Goal: Task Accomplishment & Management: Manage account settings

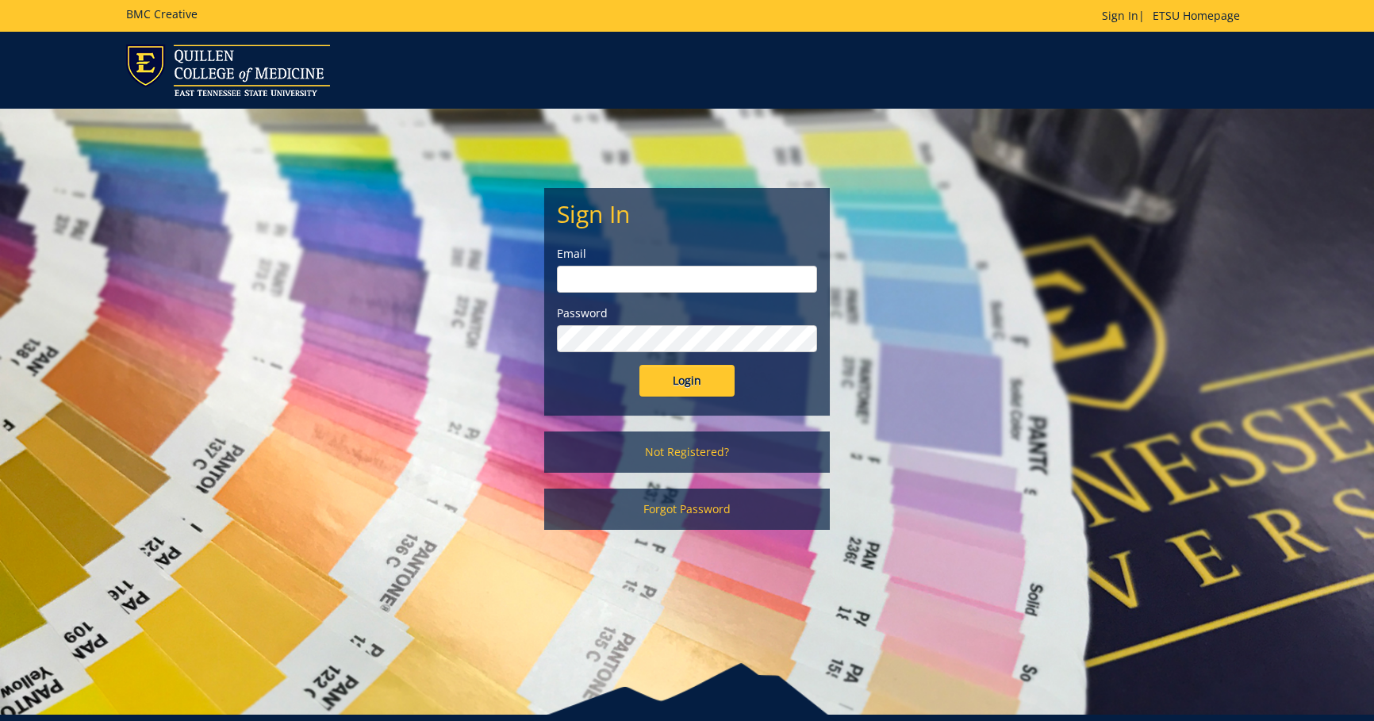
click at [590, 287] on input "email" at bounding box center [687, 279] width 260 height 27
type input "[EMAIL_ADDRESS][DOMAIN_NAME]"
click at [640, 365] on input "Login" at bounding box center [687, 381] width 95 height 32
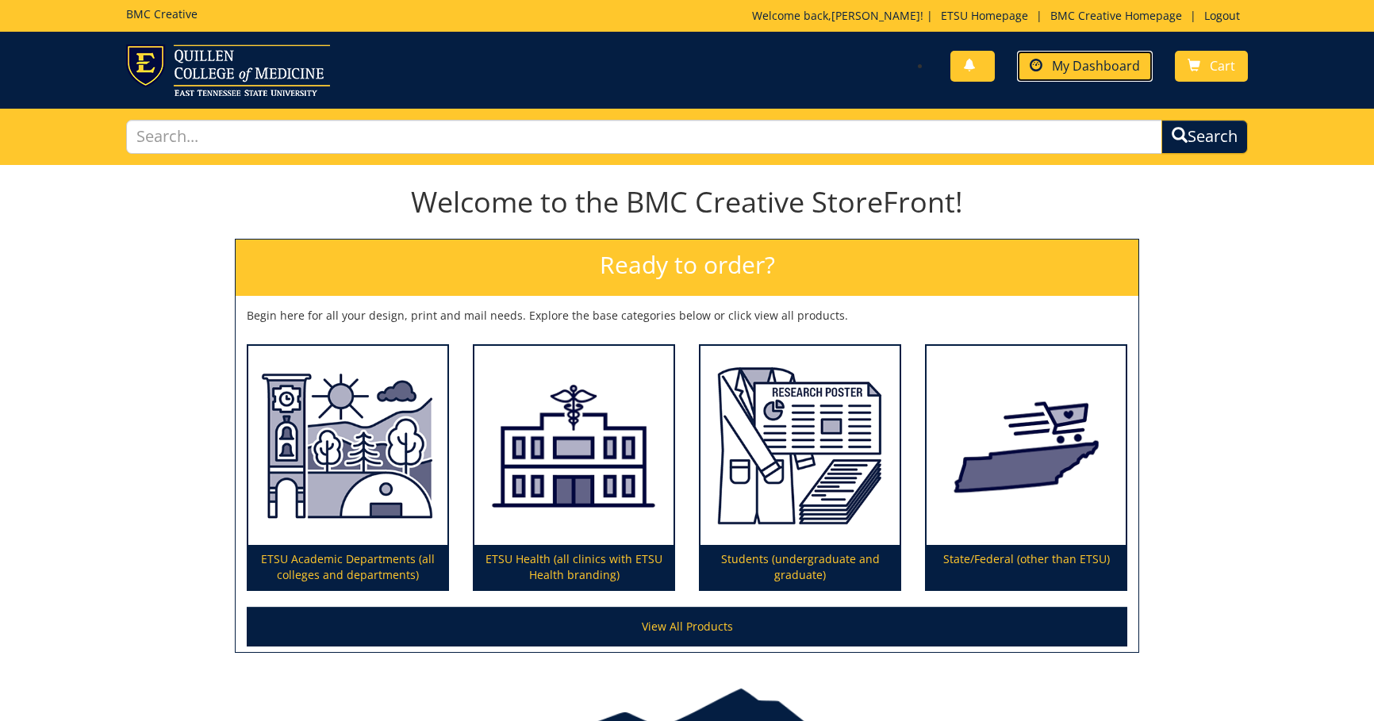
click at [1089, 63] on span "My Dashboard" at bounding box center [1096, 65] width 88 height 17
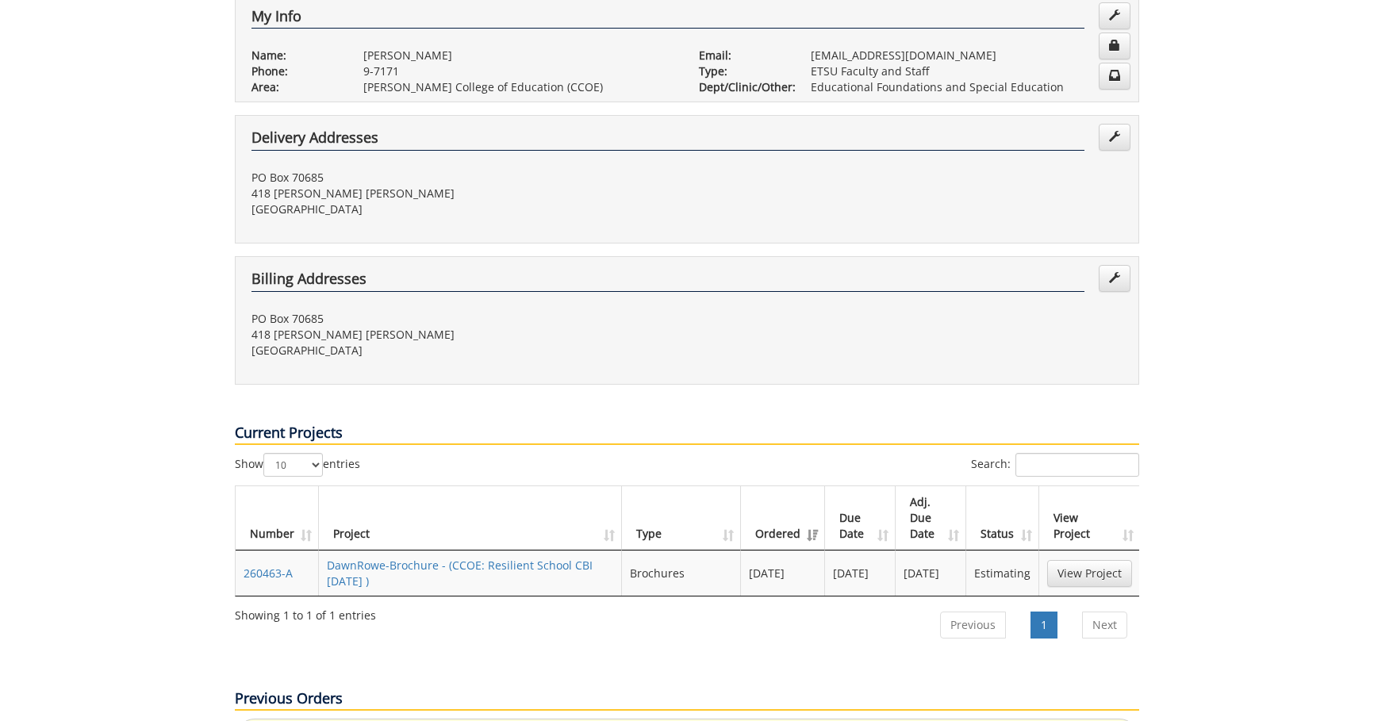
scroll to position [397, 0]
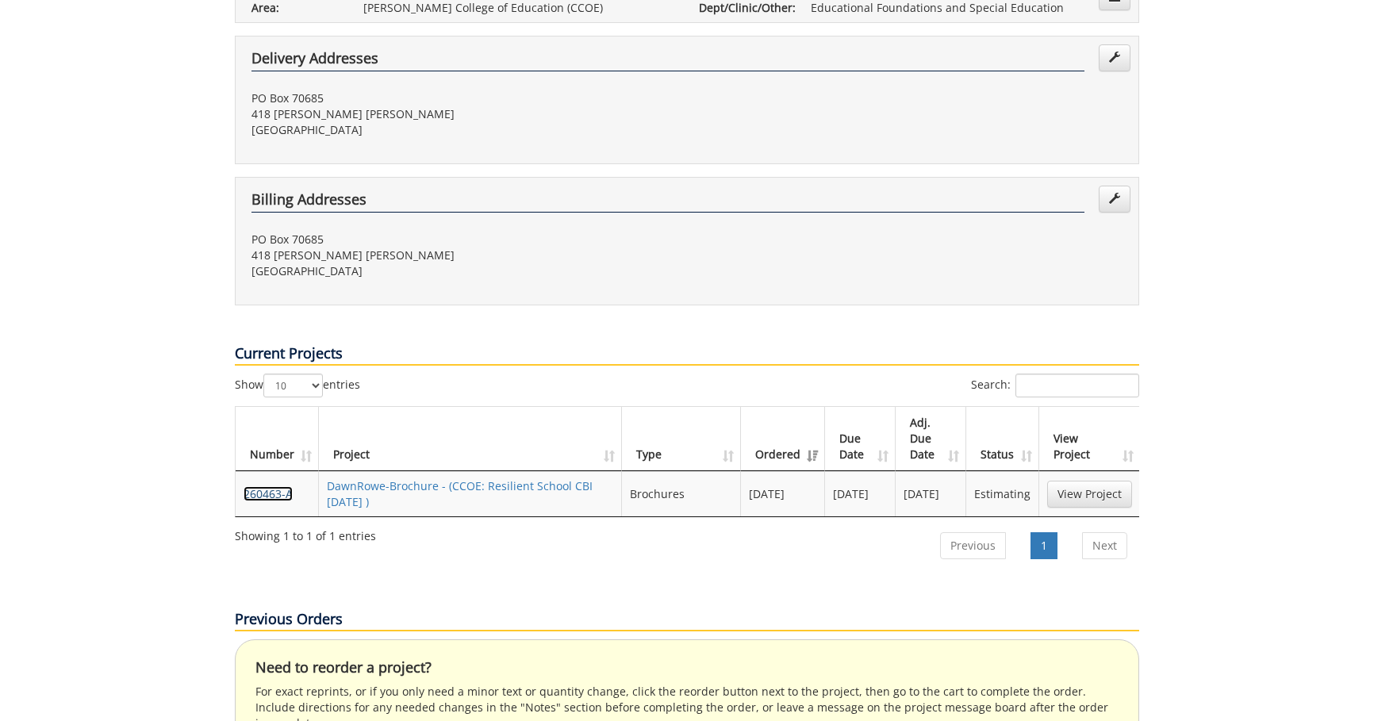
click at [269, 486] on link "260463-A" at bounding box center [268, 493] width 49 height 15
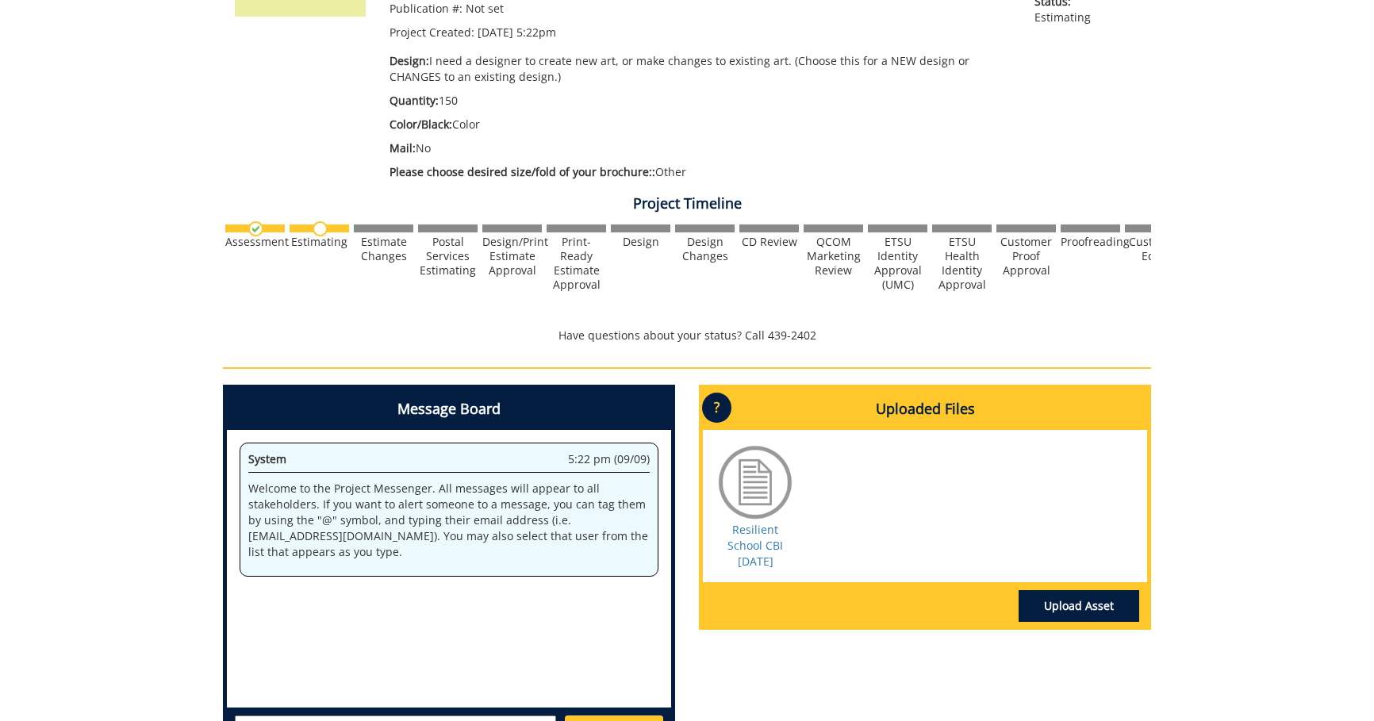
scroll to position [397, 0]
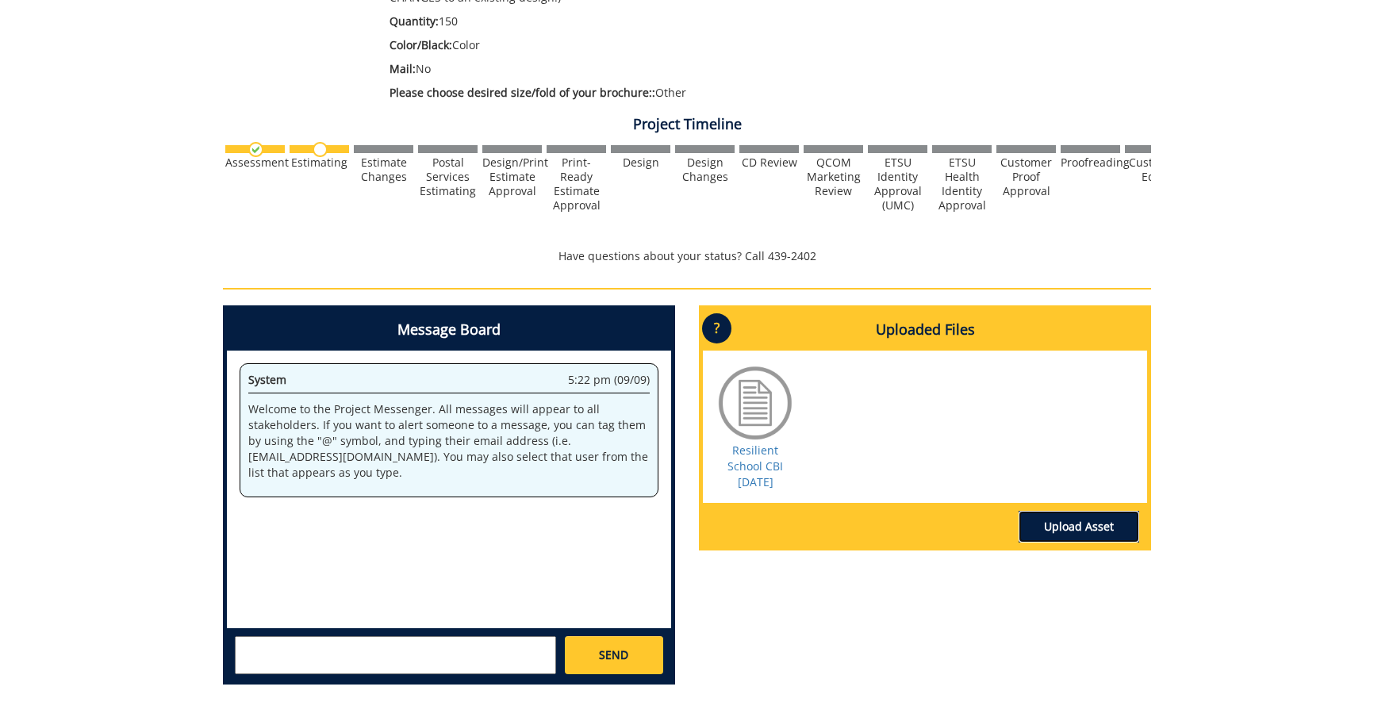
click at [1097, 528] on link "Upload Asset" at bounding box center [1079, 527] width 121 height 32
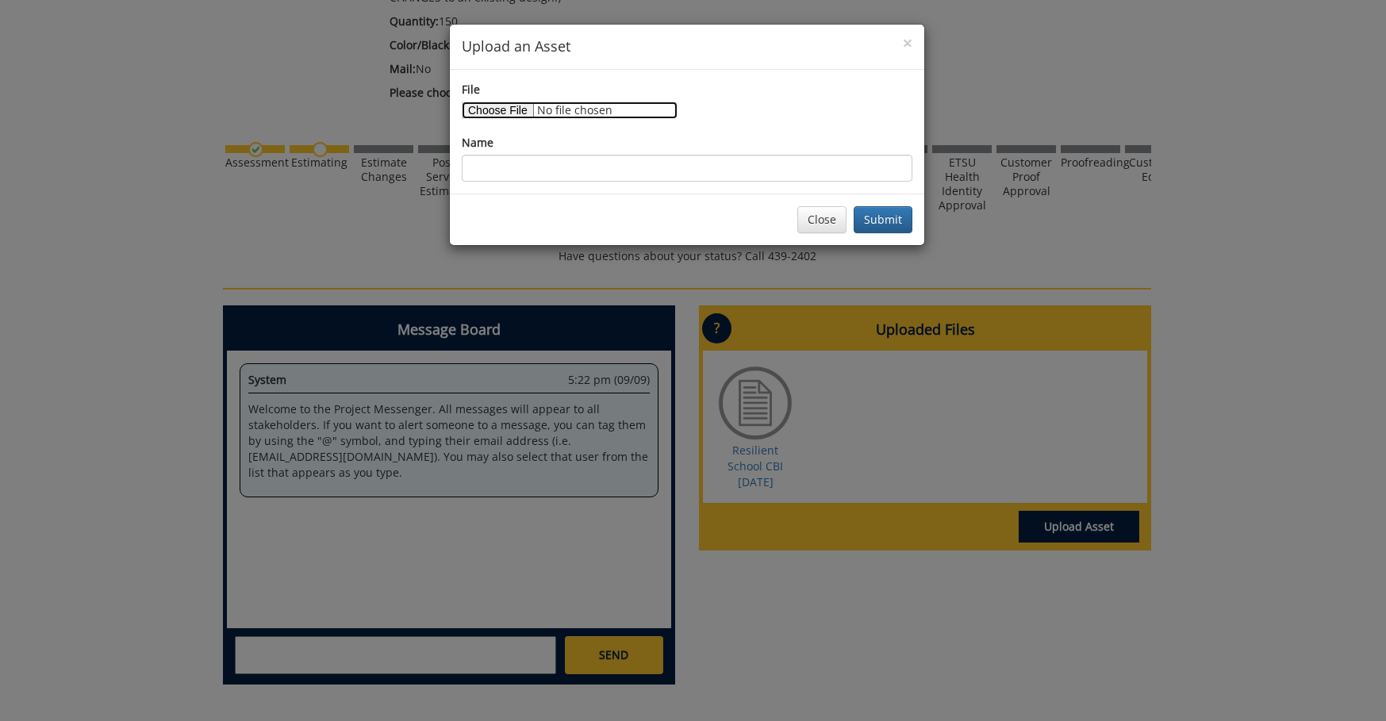
click at [500, 106] on input "File" at bounding box center [570, 110] width 216 height 17
type input "C:\fakepath\Resilient Schools CBI Sept. 23-REVISED.docx"
click at [881, 214] on button "Submit" at bounding box center [883, 219] width 59 height 27
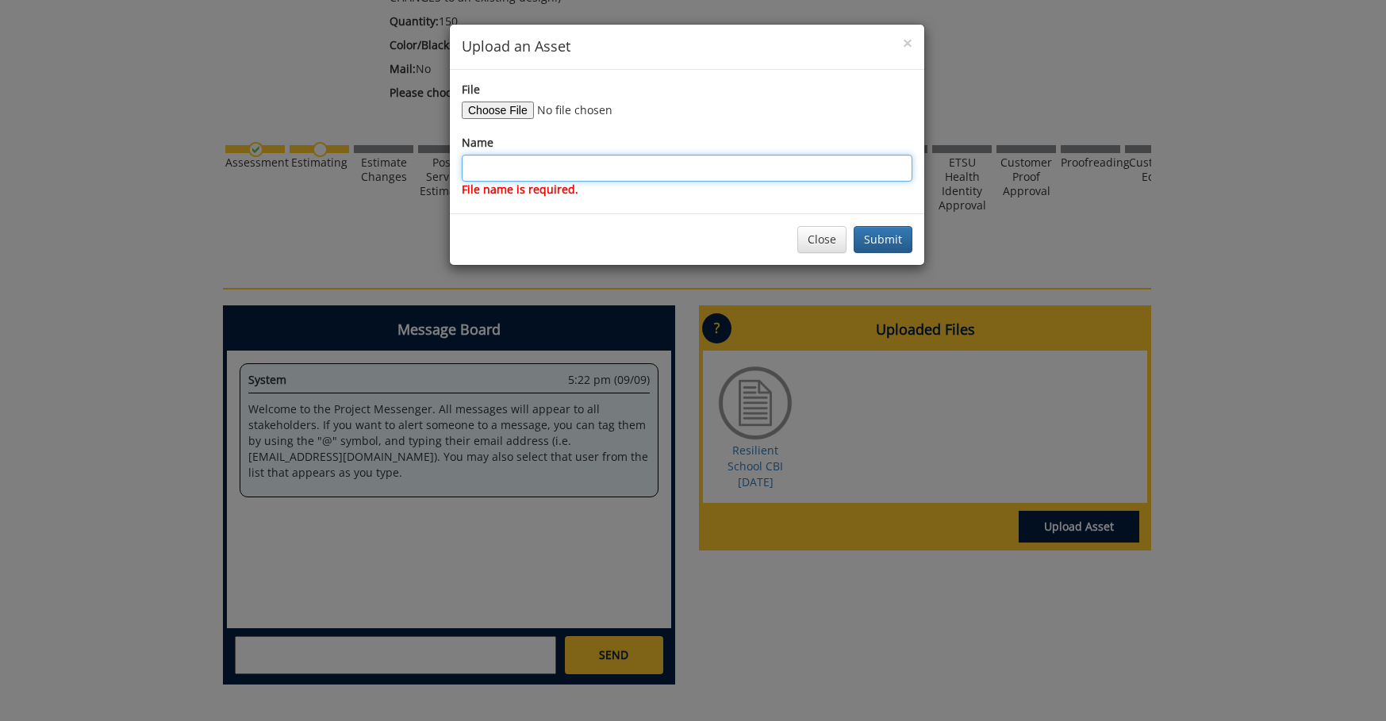
click at [577, 173] on input "Name" at bounding box center [687, 168] width 451 height 27
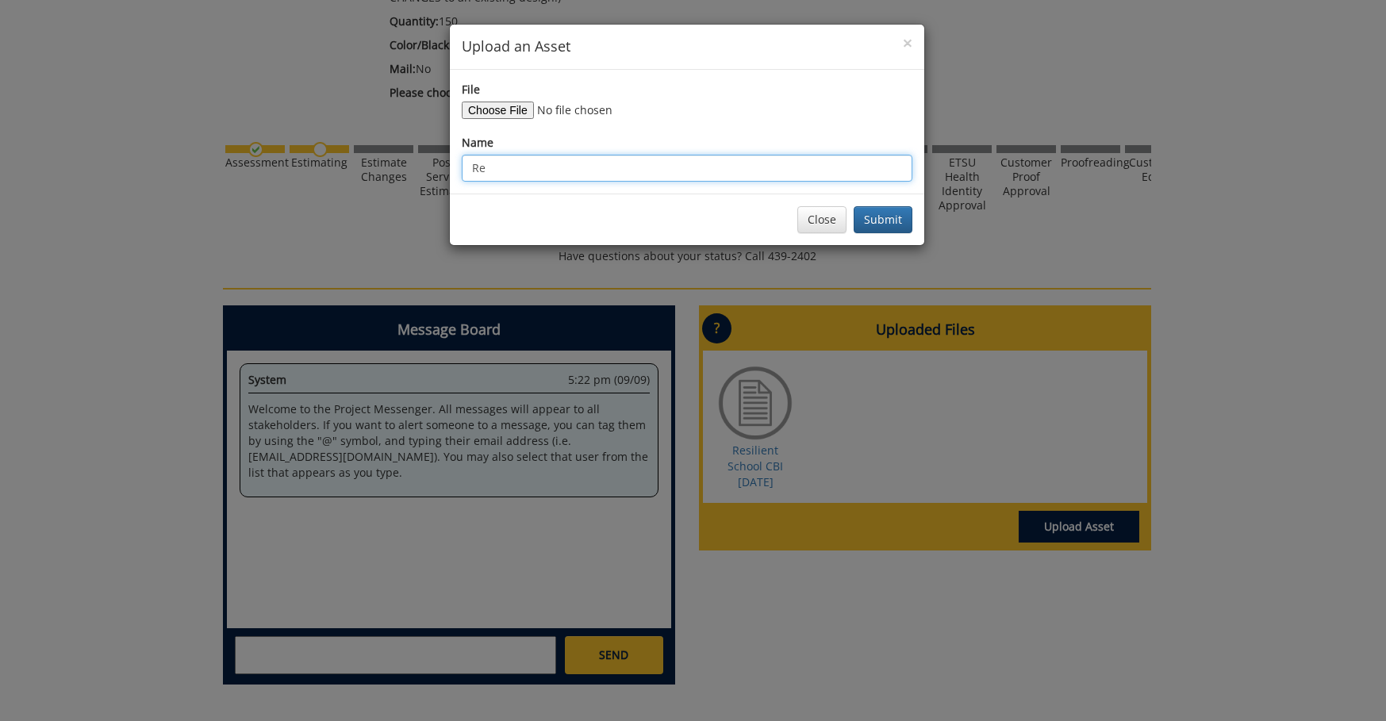
click at [673, 166] on input "Re" at bounding box center [687, 168] width 451 height 27
click at [655, 170] on input "Re" at bounding box center [687, 168] width 451 height 27
click at [590, 166] on input "Re" at bounding box center [687, 168] width 451 height 27
type input "Resilient School CBI Sept 2025 REVISED"
click at [893, 221] on button "Submit" at bounding box center [883, 219] width 59 height 27
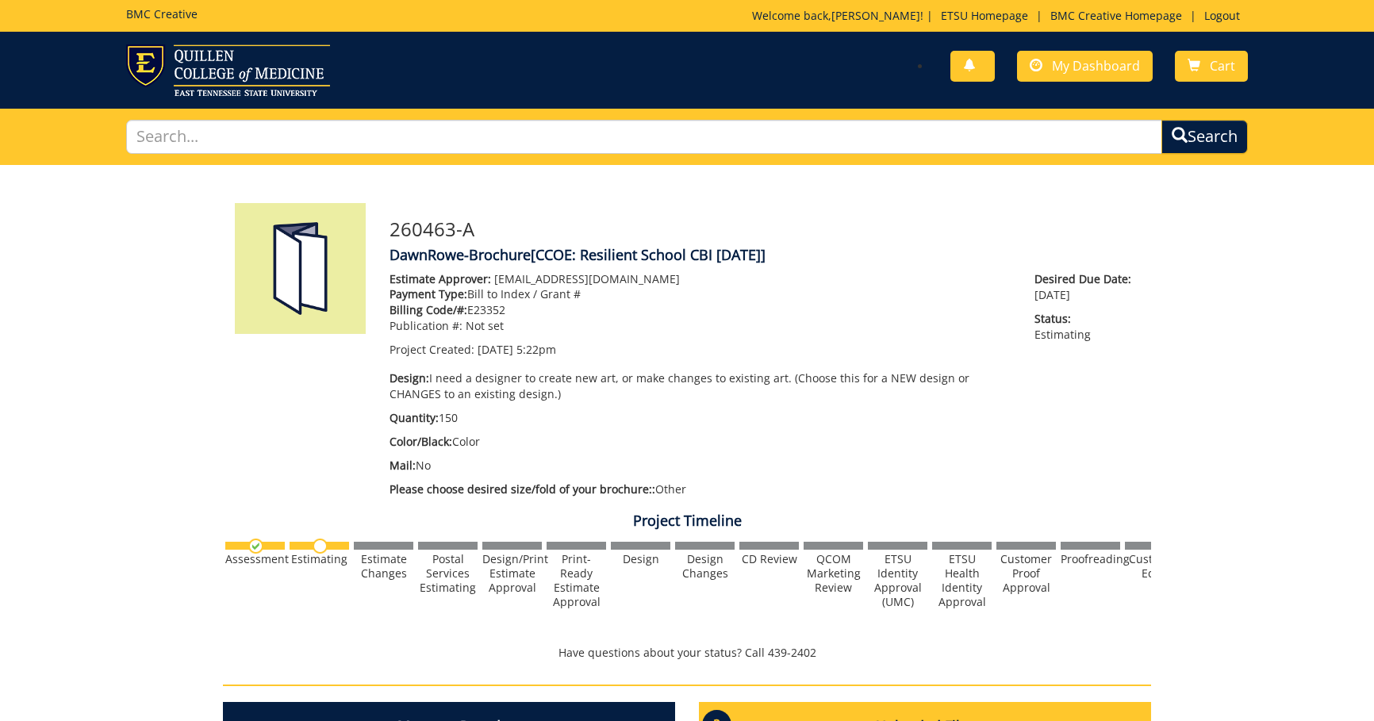
scroll to position [572, 0]
click at [1085, 74] on span "My Dashboard" at bounding box center [1096, 65] width 88 height 17
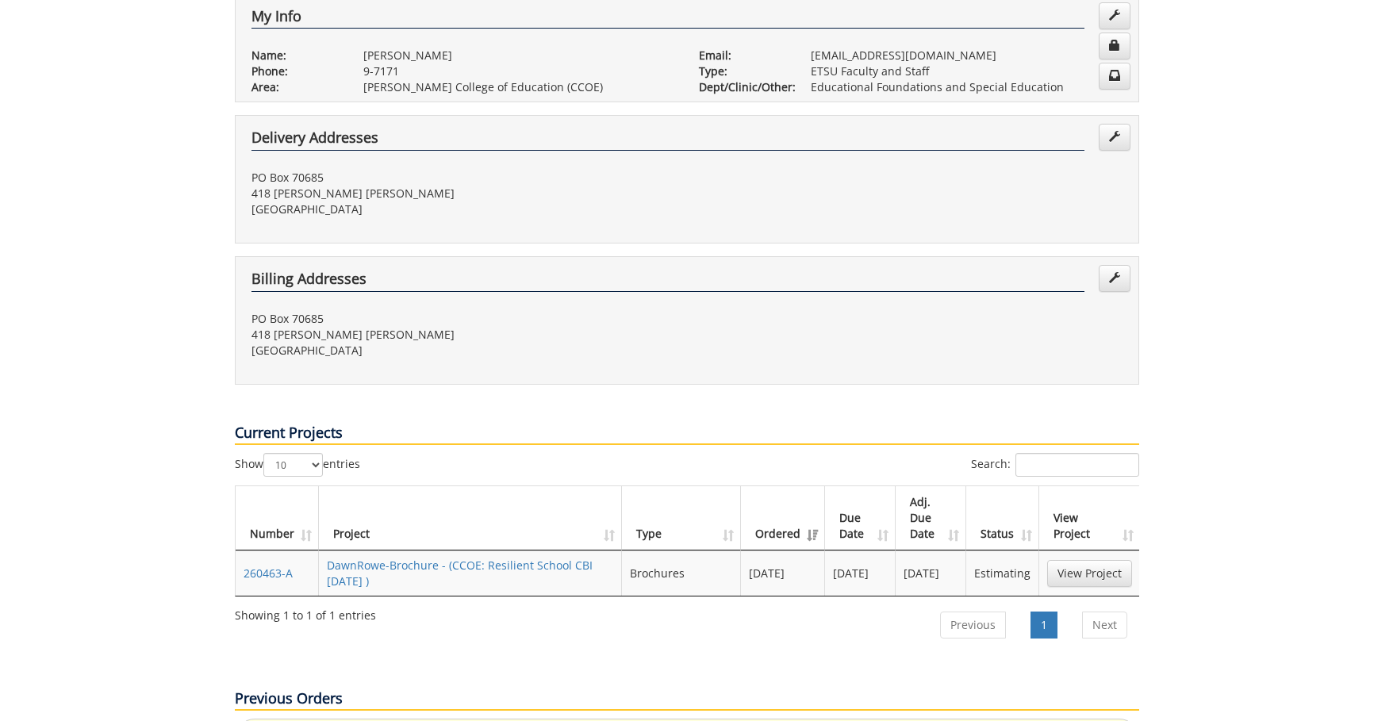
scroll to position [555, 0]
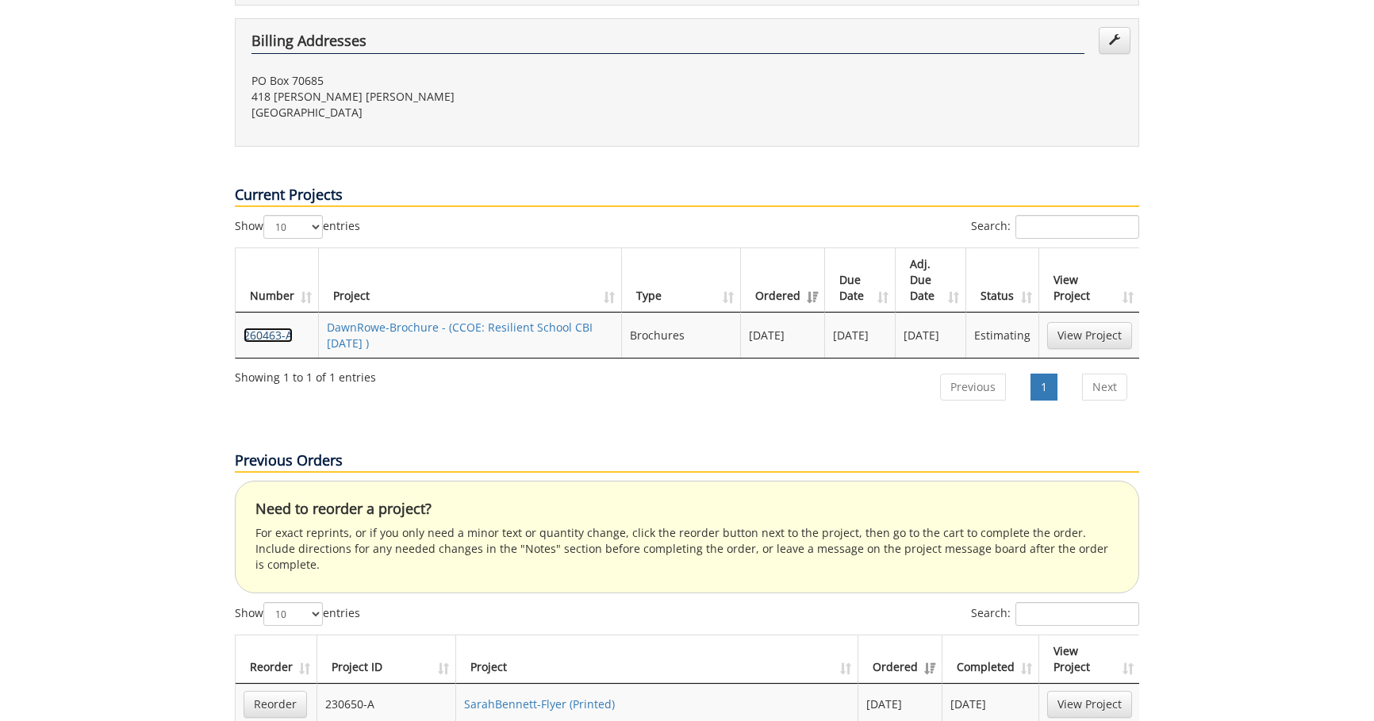
click at [274, 328] on link "260463-A" at bounding box center [268, 335] width 49 height 15
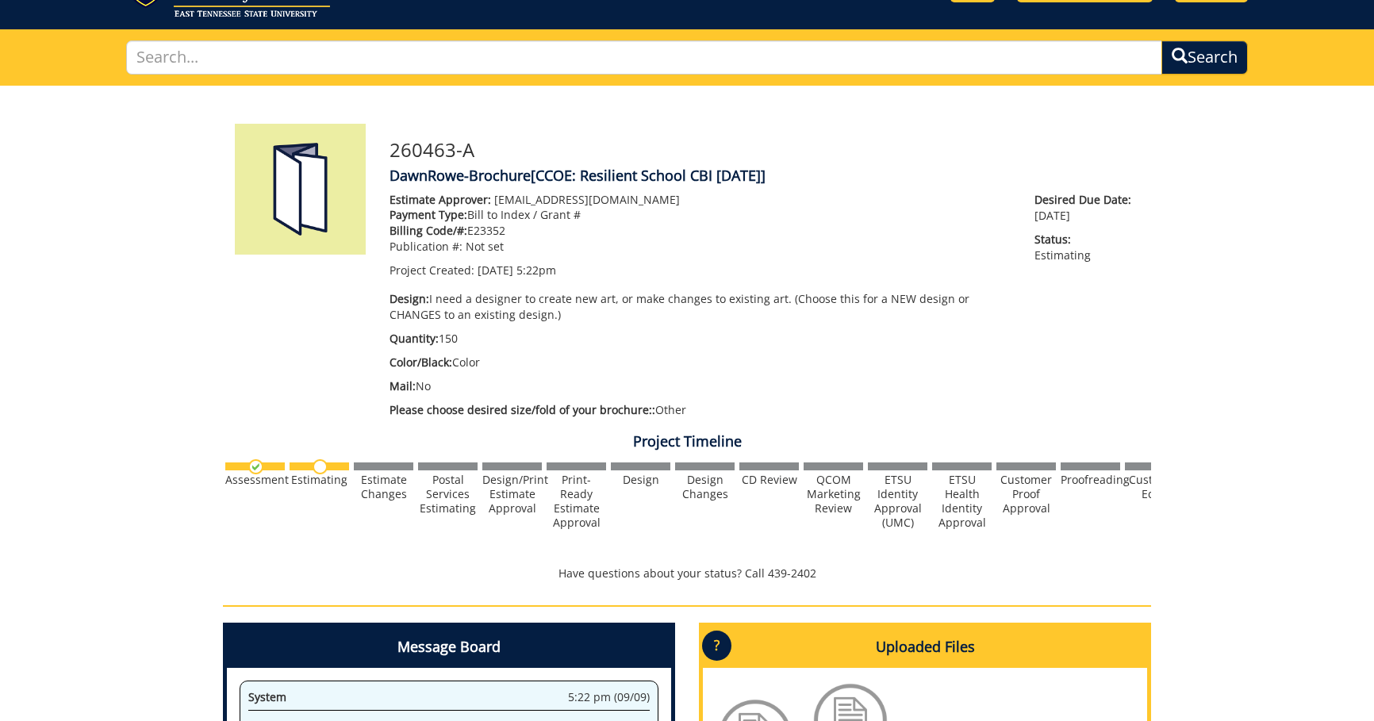
scroll to position [397, 0]
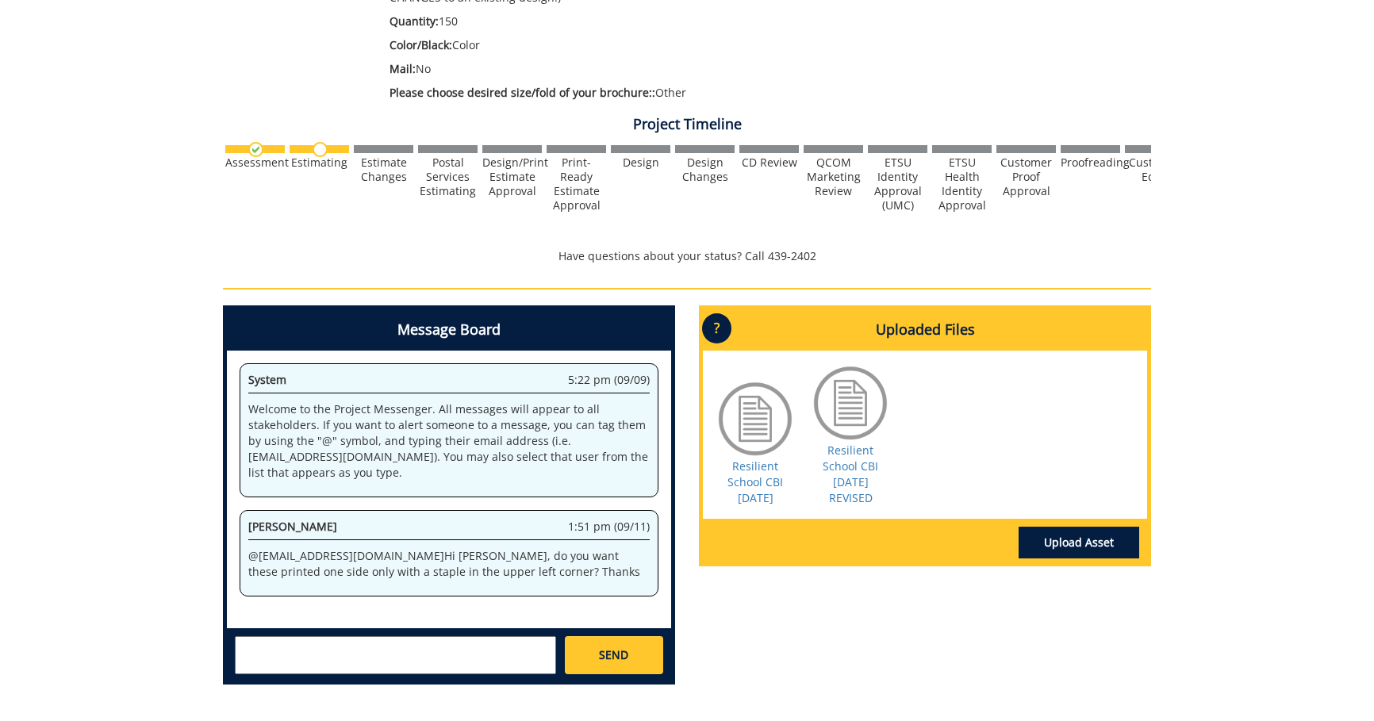
click at [302, 659] on textarea at bounding box center [395, 655] width 321 height 38
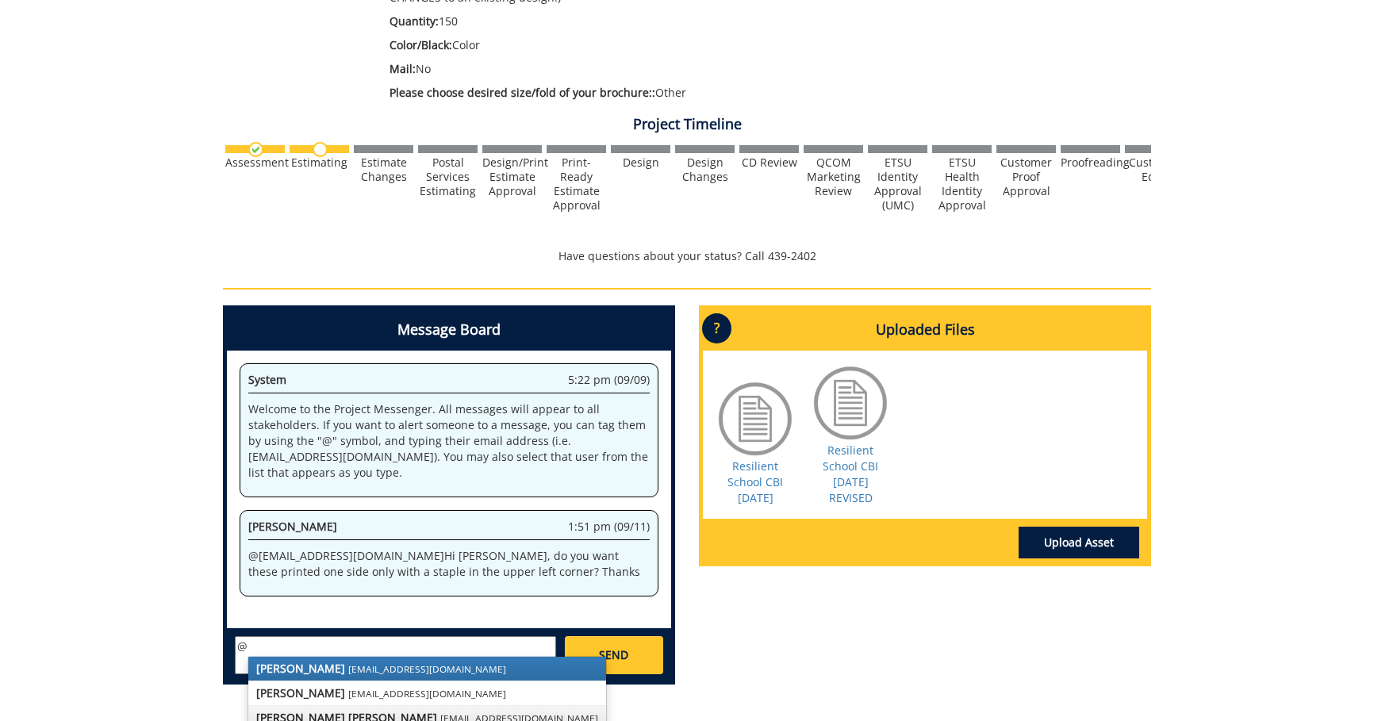
scroll to position [527, 0]
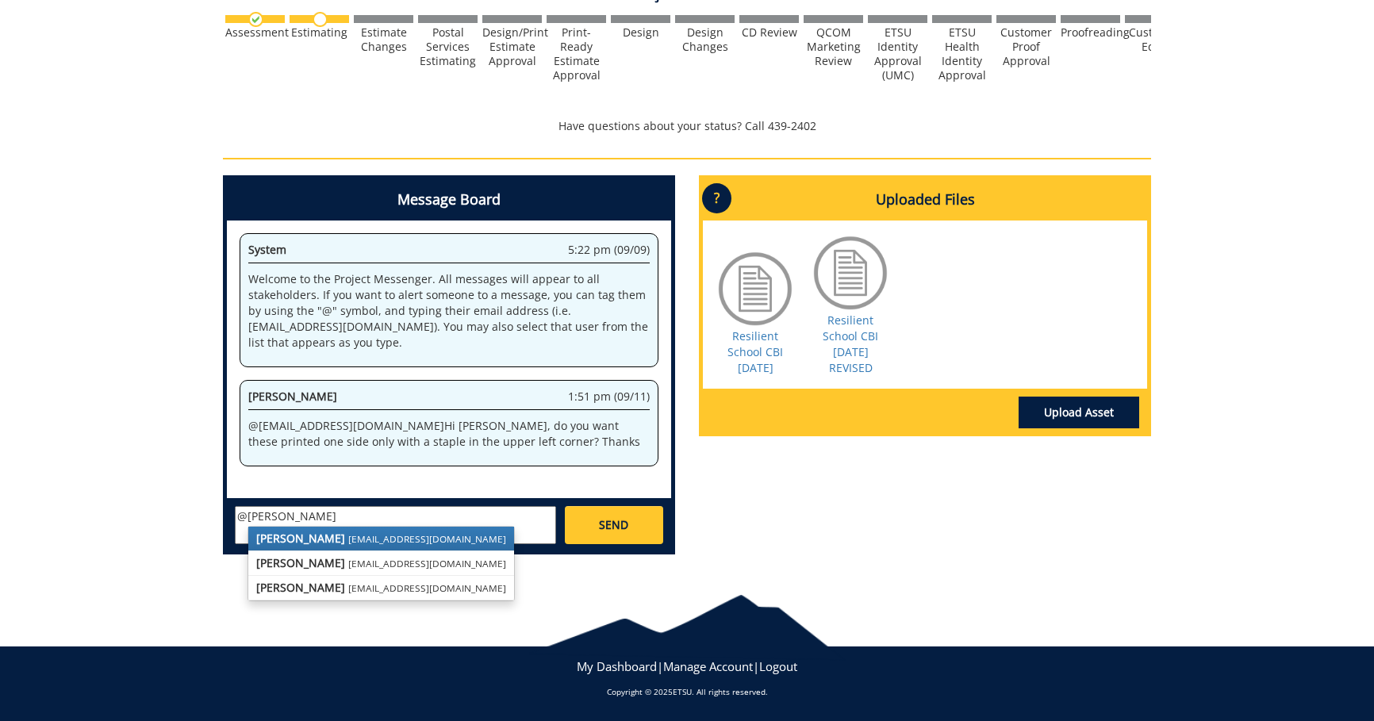
click at [359, 534] on small "[EMAIL_ADDRESS][DOMAIN_NAME]" at bounding box center [427, 538] width 158 height 13
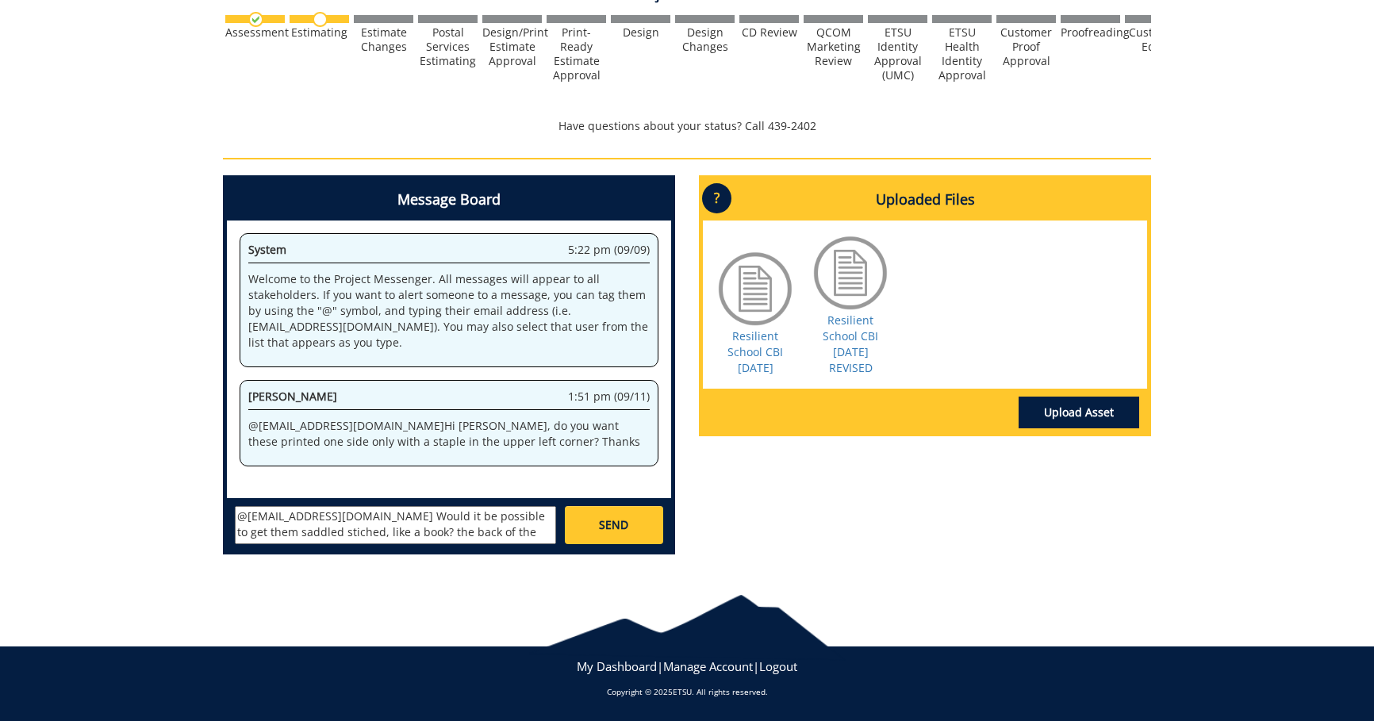
scroll to position [13, 0]
click at [405, 520] on textarea "@conleyga@etsu.edu Would it be possible to get them saddled stitched, like a bo…" at bounding box center [395, 525] width 321 height 38
paste textarea "The back of the front cover can be black,"
type textarea "@conleyga@etsu.edu Would it be possible to get them saddled stitched, like a bo…"
click at [655, 519] on link "SEND" at bounding box center [614, 525] width 98 height 38
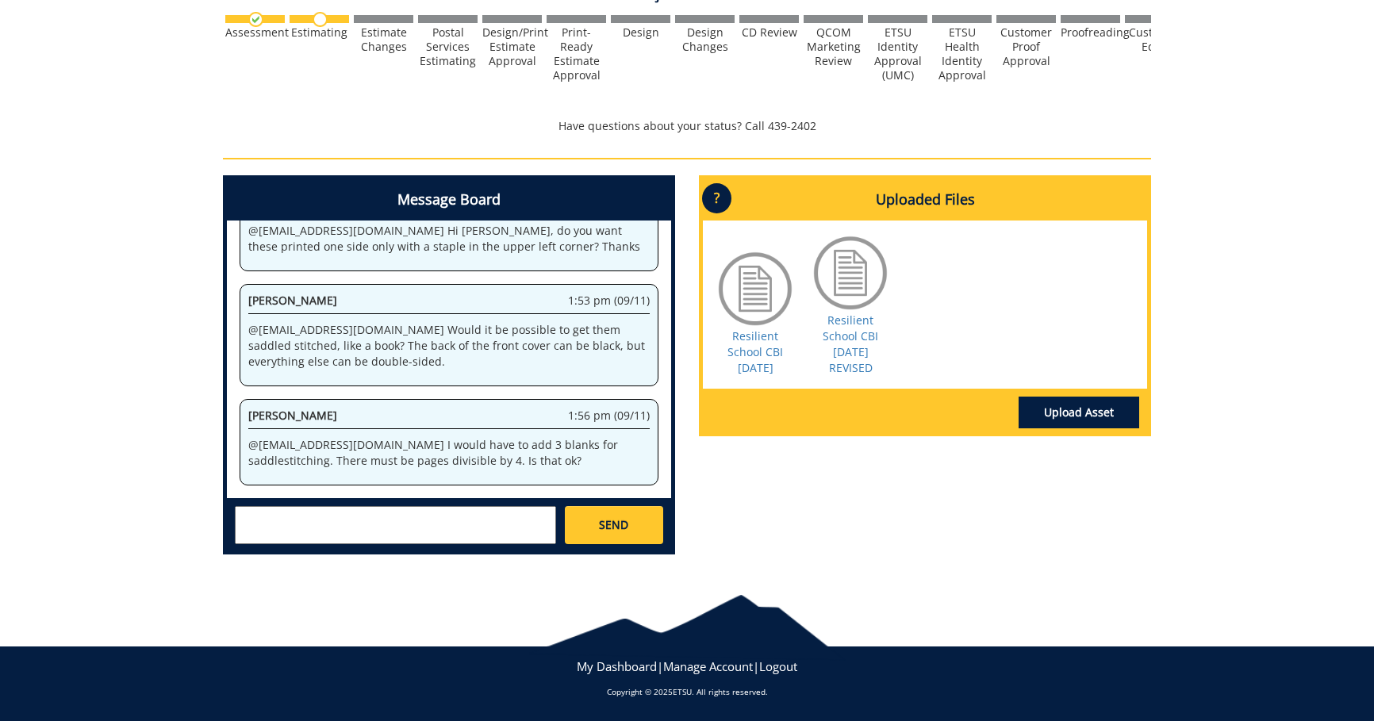
scroll to position [9157, 0]
click at [421, 517] on textarea at bounding box center [395, 525] width 321 height 38
type textarea "@conleyga@etsu.edu Yes"
click at [653, 527] on link "SEND" at bounding box center [614, 525] width 98 height 38
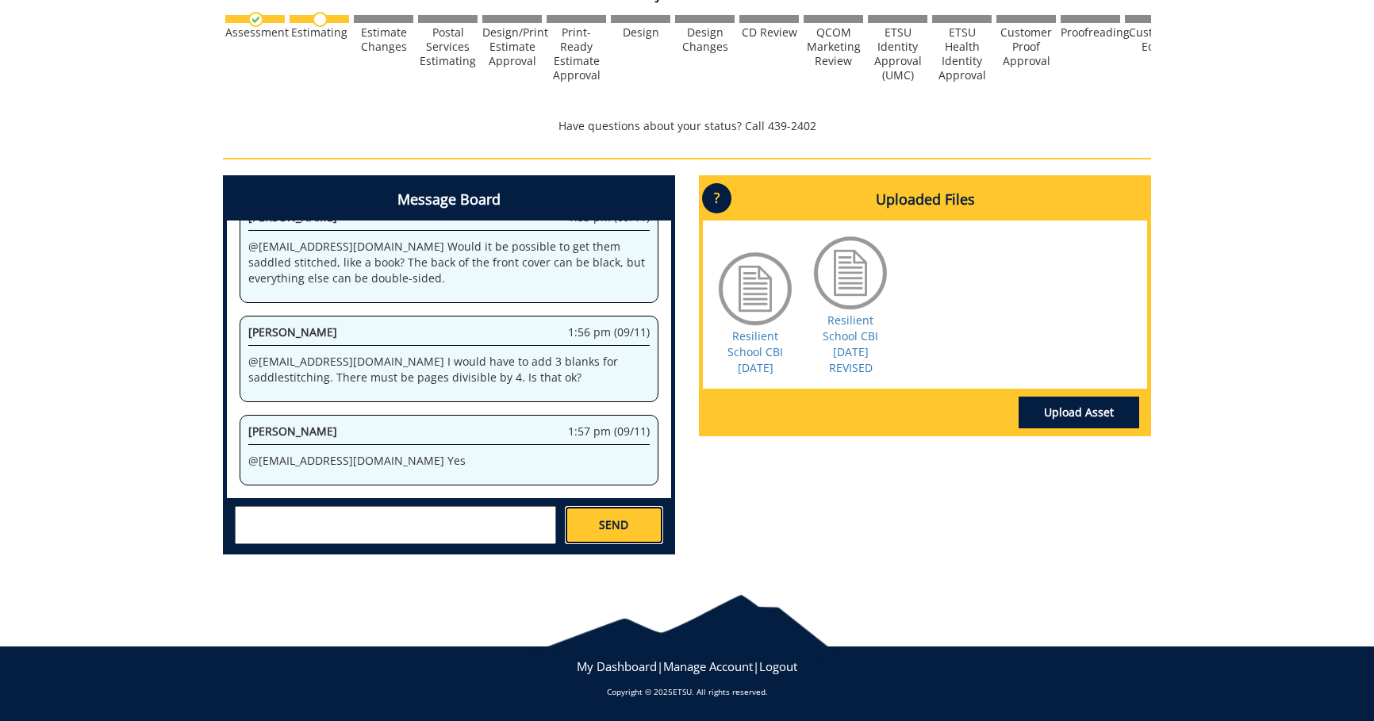
scroll to position [57531, 0]
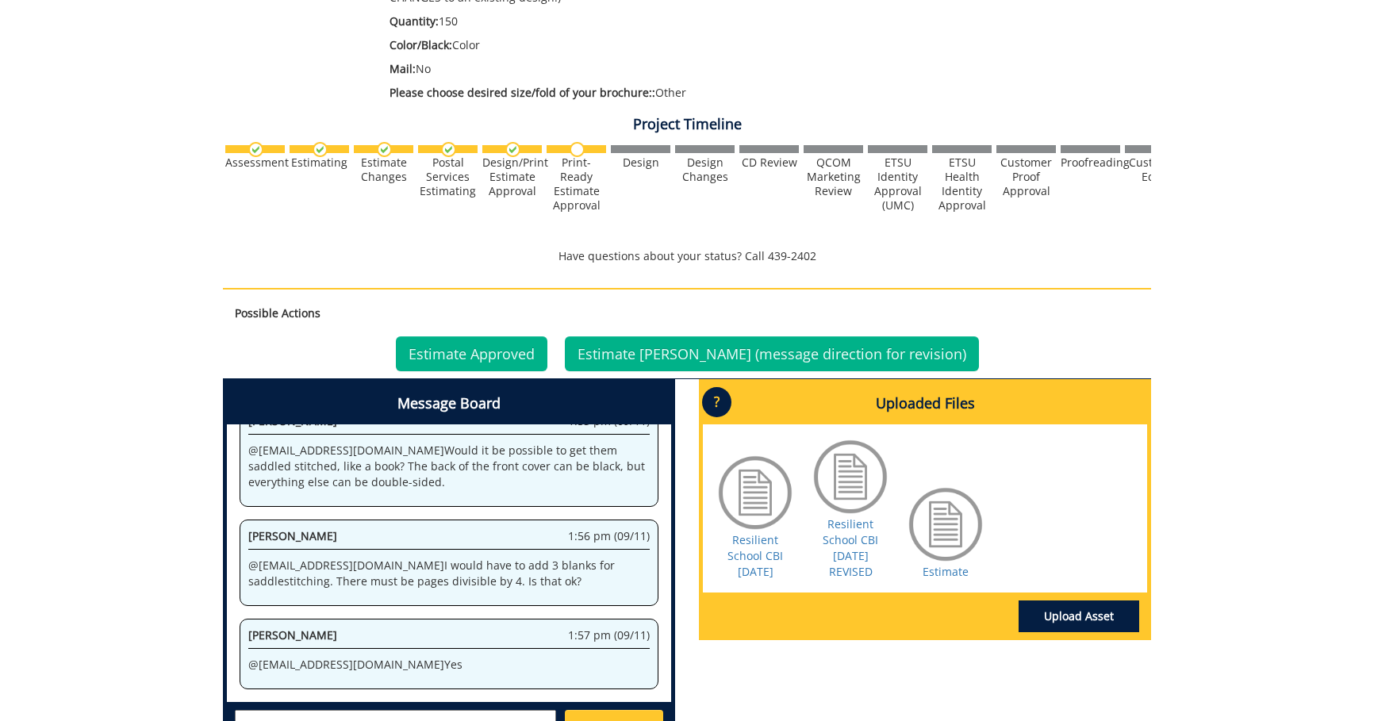
scroll to position [555, 0]
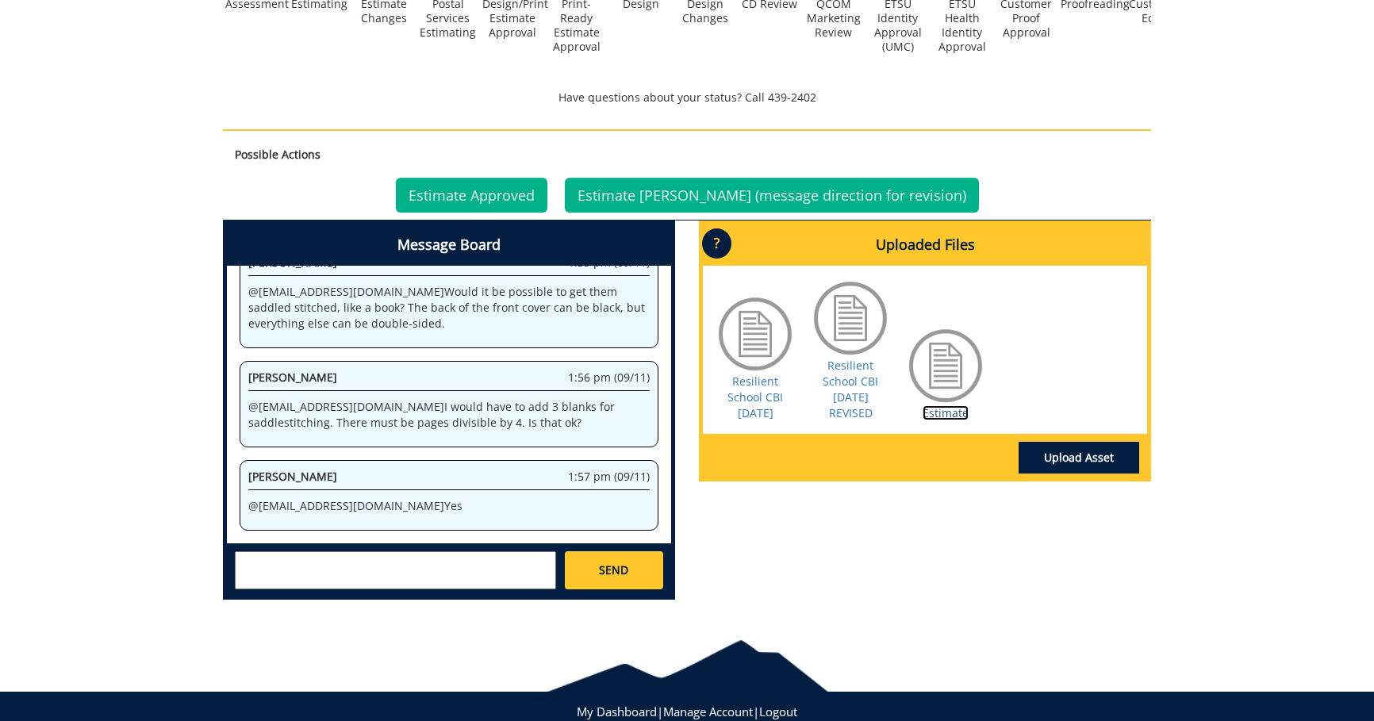
click at [938, 415] on link "Estimate" at bounding box center [946, 412] width 46 height 15
click at [517, 194] on link "Estimate Approved" at bounding box center [472, 195] width 152 height 35
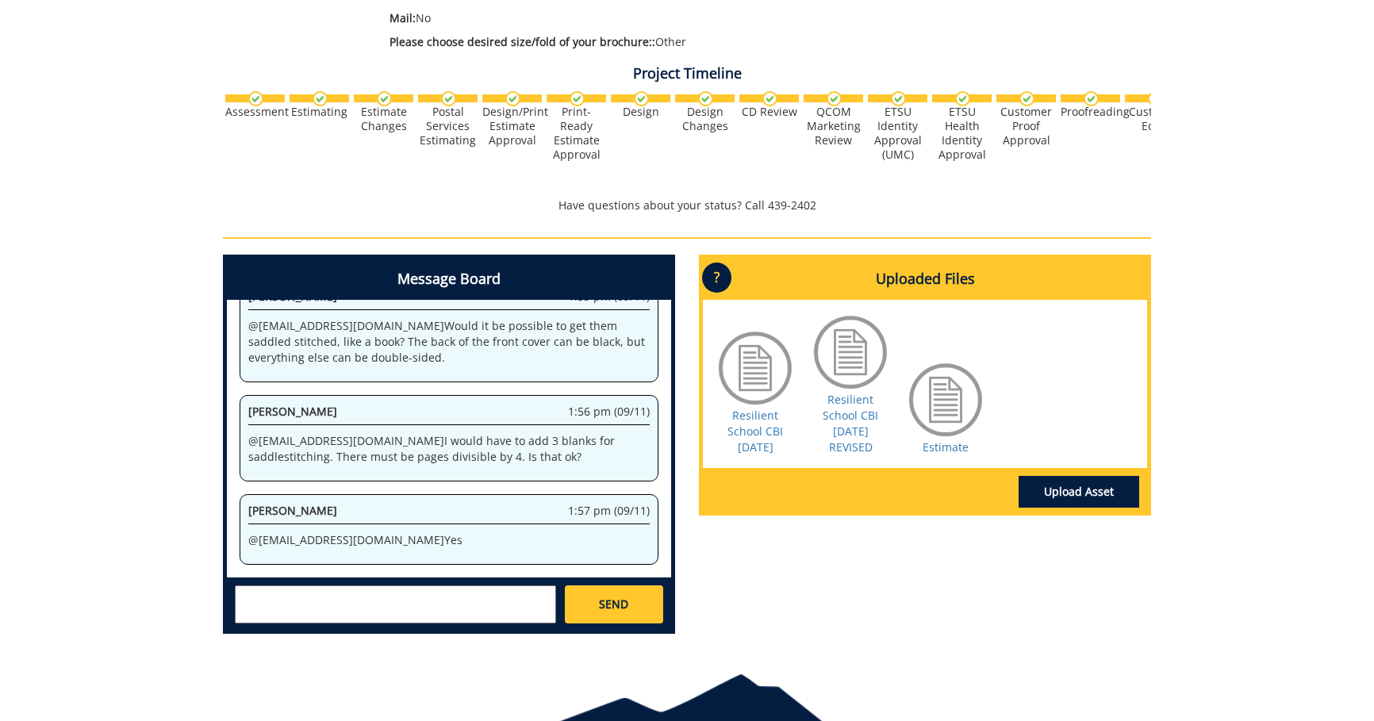
scroll to position [209, 0]
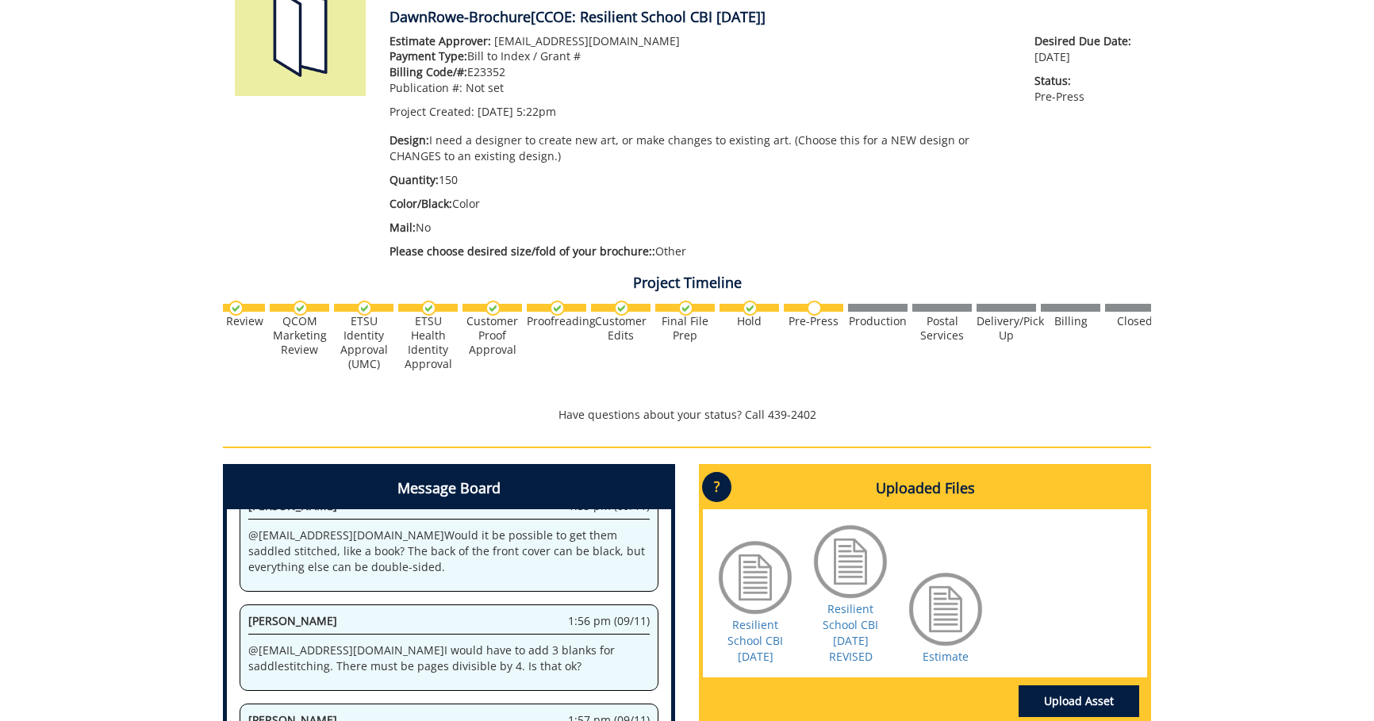
scroll to position [0, 623]
